Goal: Task Accomplishment & Management: Use online tool/utility

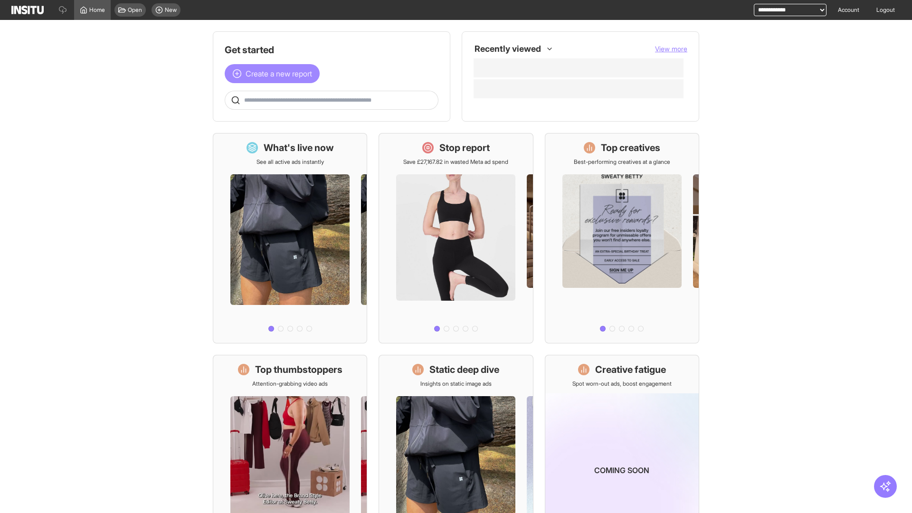
click at [275, 74] on span "Create a new report" at bounding box center [279, 73] width 67 height 11
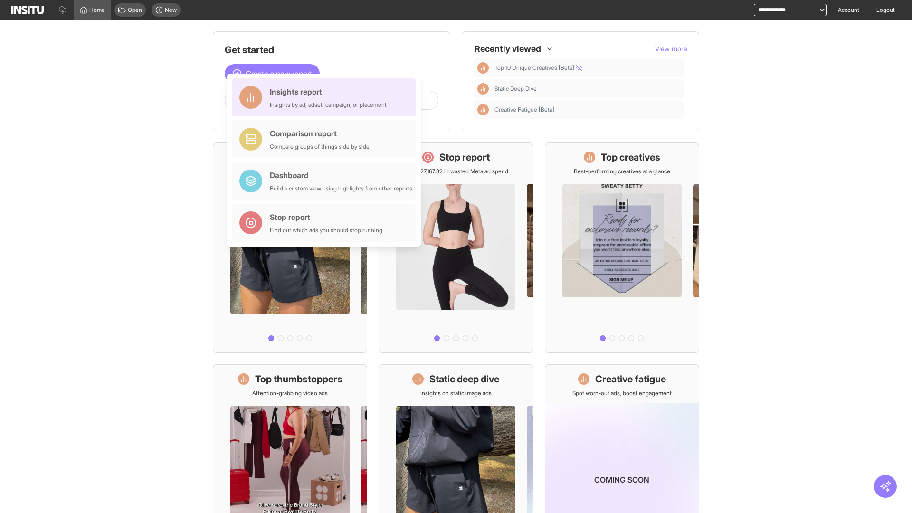
click at [326, 97] on div "Insights report Insights by ad, adset, campaign, or placement" at bounding box center [328, 97] width 117 height 23
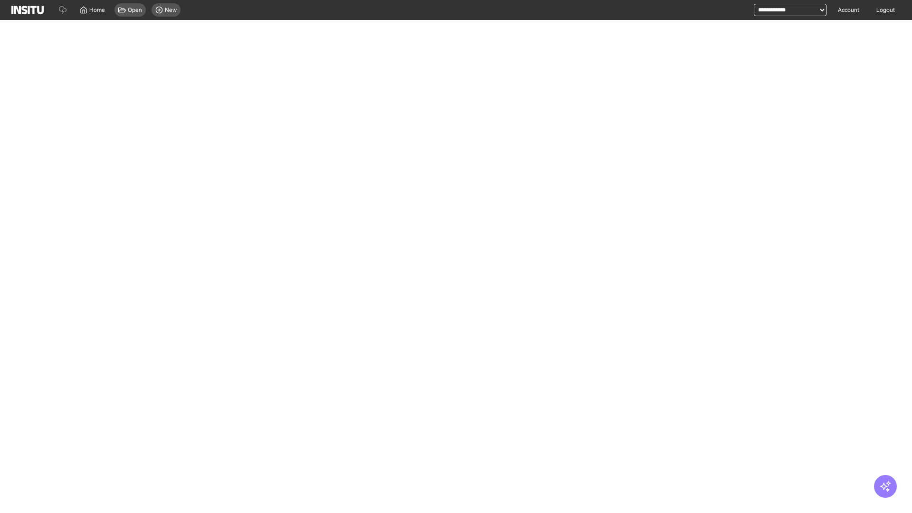
select select "**"
